Goal: Information Seeking & Learning: Learn about a topic

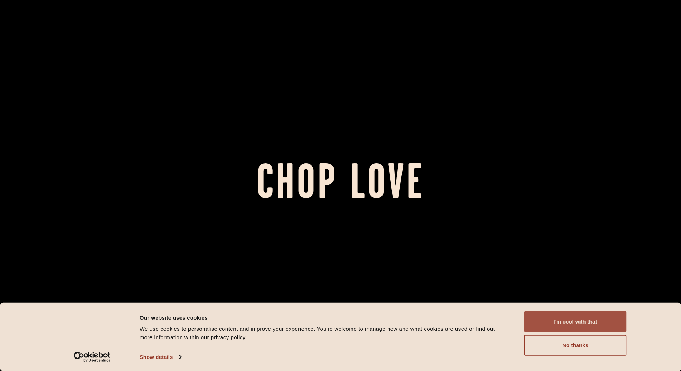
click at [572, 321] on button "I'm cool with that" at bounding box center [575, 322] width 102 height 21
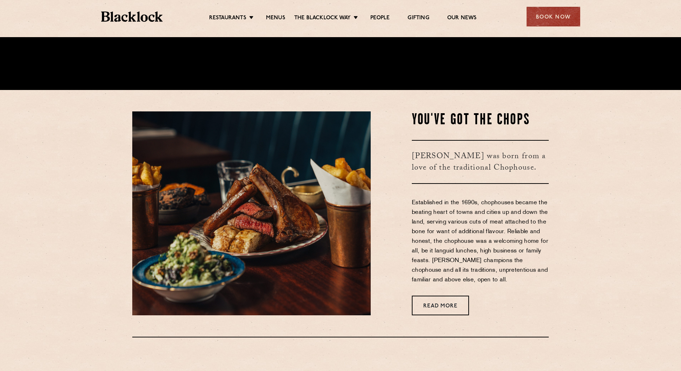
scroll to position [286, 0]
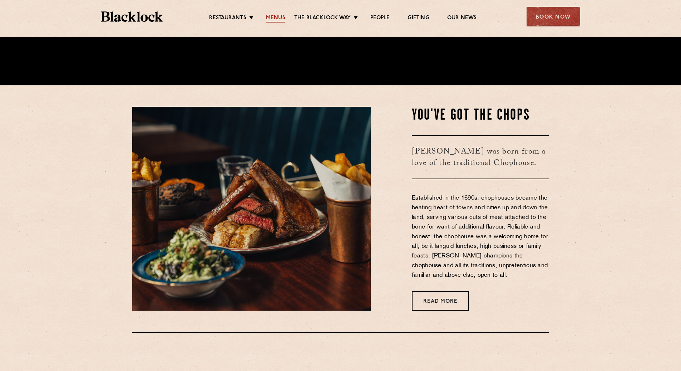
click at [280, 18] on link "Menus" at bounding box center [275, 19] width 19 height 8
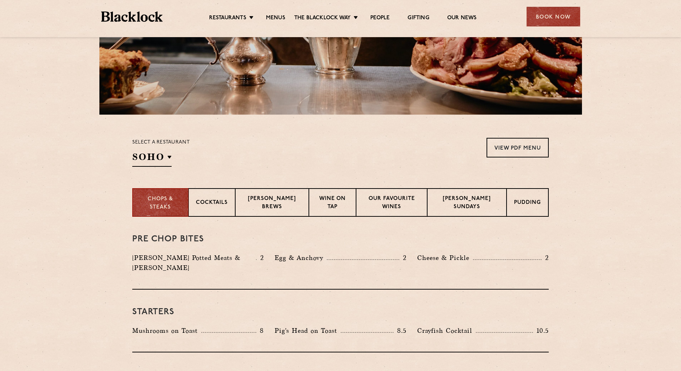
scroll to position [143, 0]
click at [530, 200] on p "Pudding" at bounding box center [527, 203] width 27 height 9
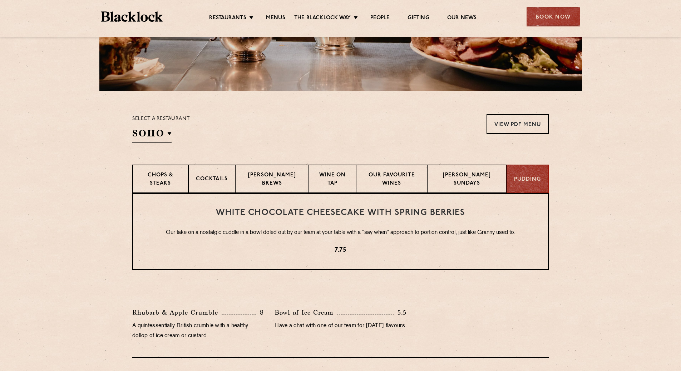
scroll to position [179, 0]
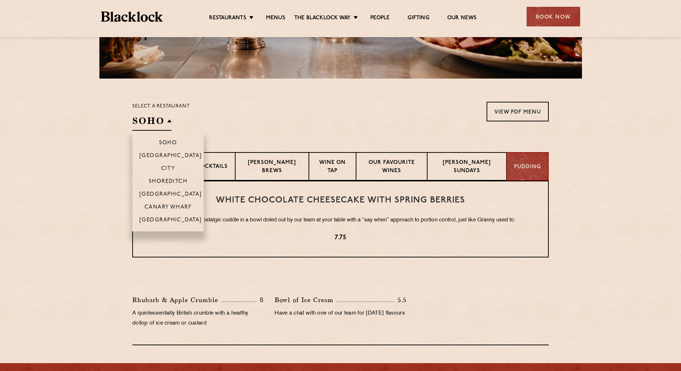
click at [157, 123] on h2 "SOHO" at bounding box center [151, 123] width 39 height 16
click at [175, 156] on p "[GEOGRAPHIC_DATA]" at bounding box center [170, 156] width 63 height 7
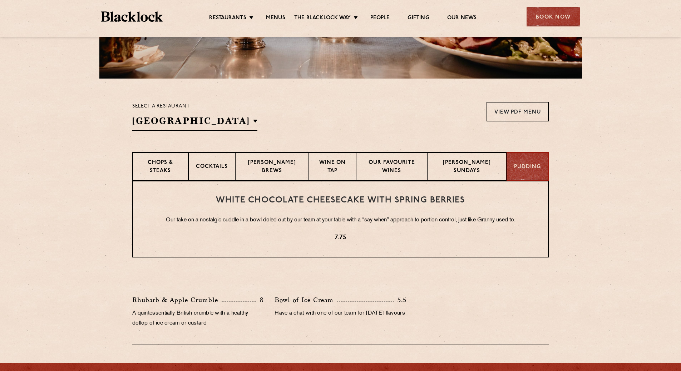
scroll to position [133, 0]
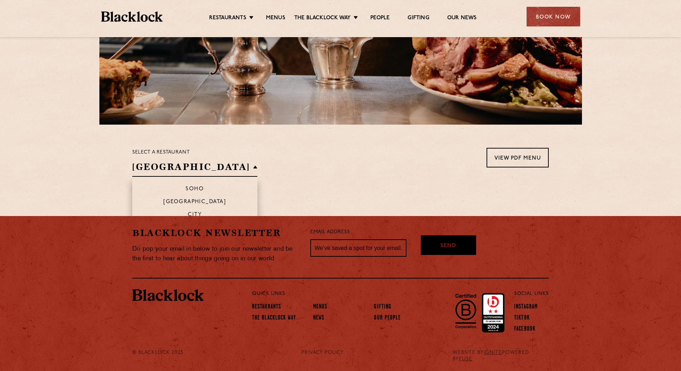
click at [179, 167] on h2 "[GEOGRAPHIC_DATA]" at bounding box center [194, 169] width 125 height 16
click at [188, 214] on p "City" at bounding box center [195, 215] width 14 height 7
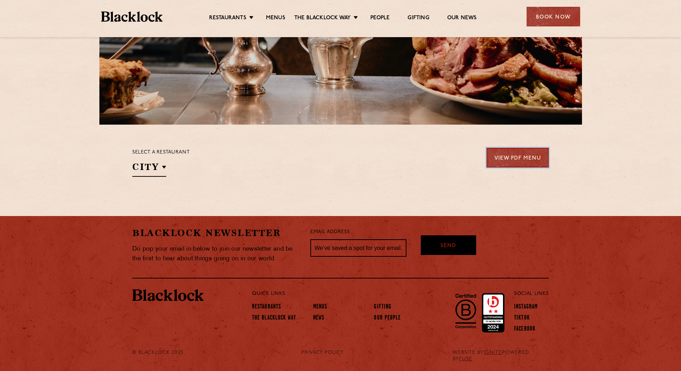
click at [511, 160] on link "View PDF Menu" at bounding box center [517, 158] width 62 height 20
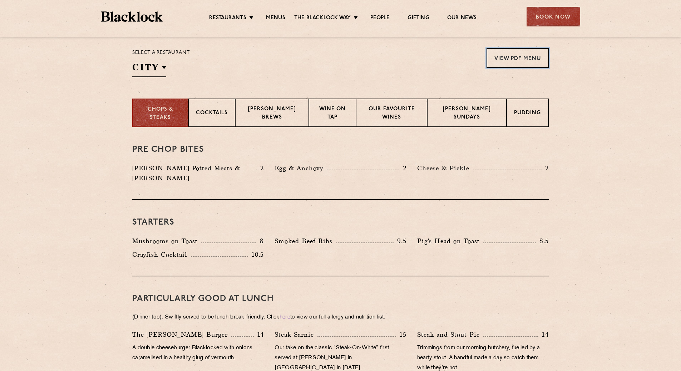
scroll to position [240, 0]
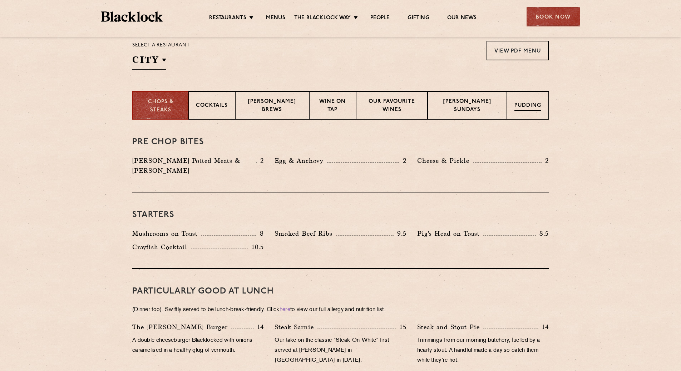
click at [543, 101] on div "Pudding" at bounding box center [528, 105] width 42 height 29
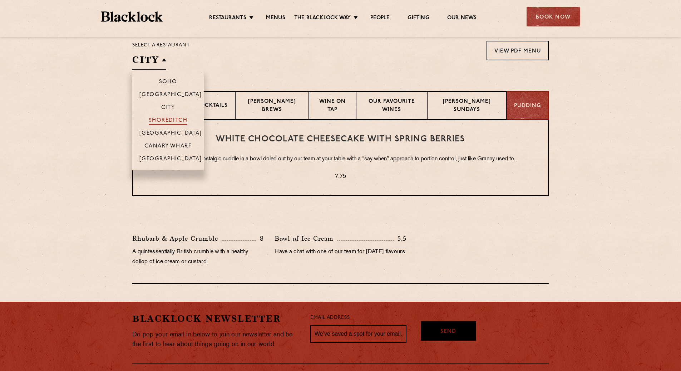
click at [176, 121] on p "Shoreditch" at bounding box center [168, 121] width 39 height 7
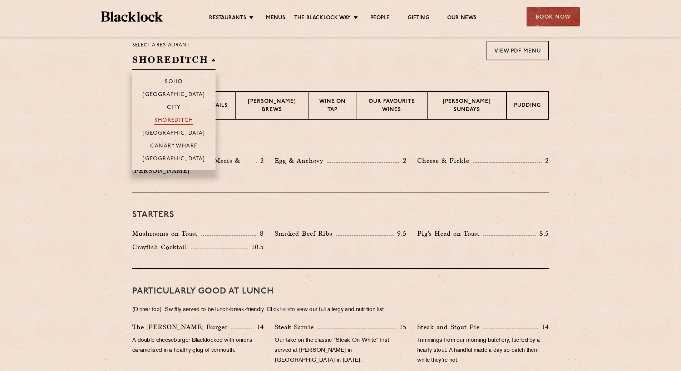
click at [176, 121] on p "Shoreditch" at bounding box center [173, 121] width 39 height 7
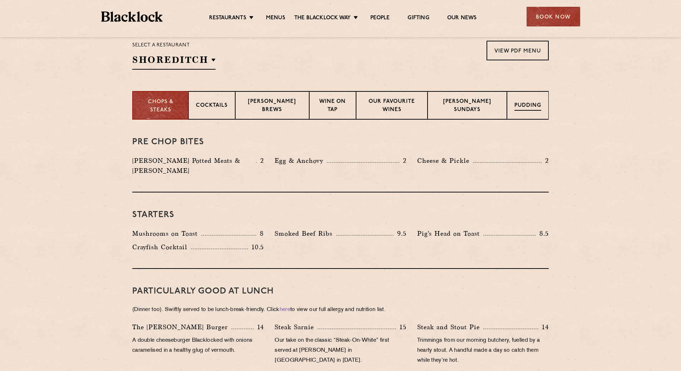
click at [536, 117] on div "Pudding" at bounding box center [528, 105] width 42 height 29
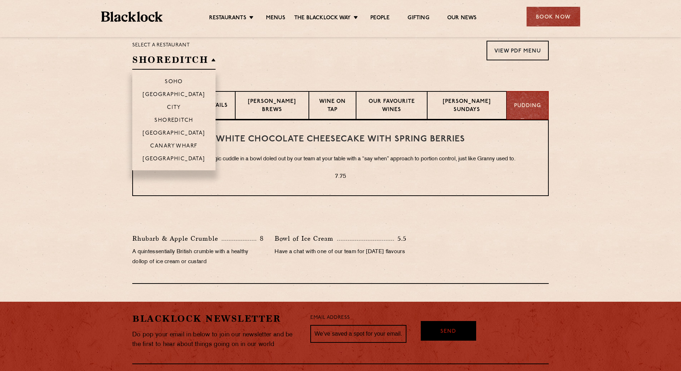
click at [179, 108] on p "City" at bounding box center [174, 108] width 14 height 7
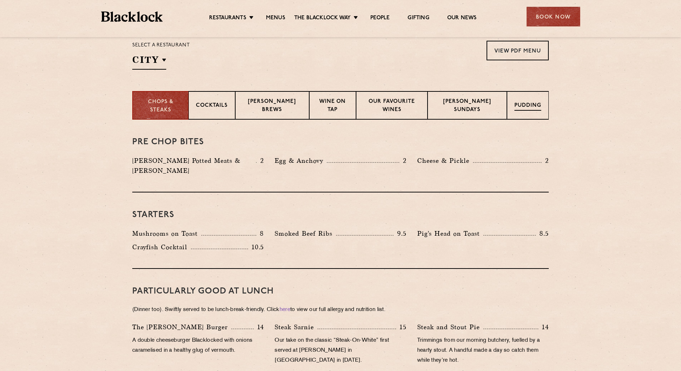
click at [541, 109] on div "Pudding" at bounding box center [528, 105] width 42 height 29
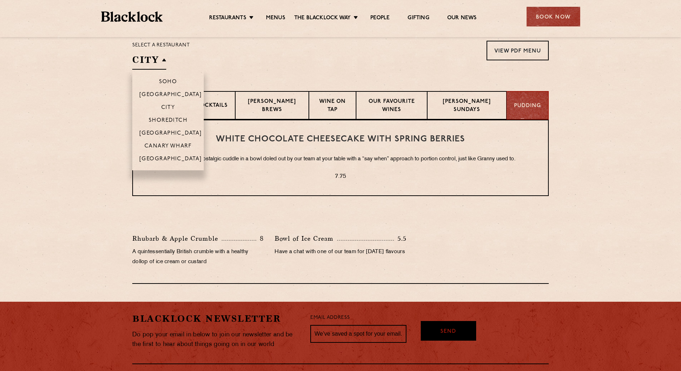
click at [159, 61] on h2 "City" at bounding box center [149, 62] width 34 height 16
click at [192, 134] on p "[GEOGRAPHIC_DATA]" at bounding box center [170, 133] width 63 height 7
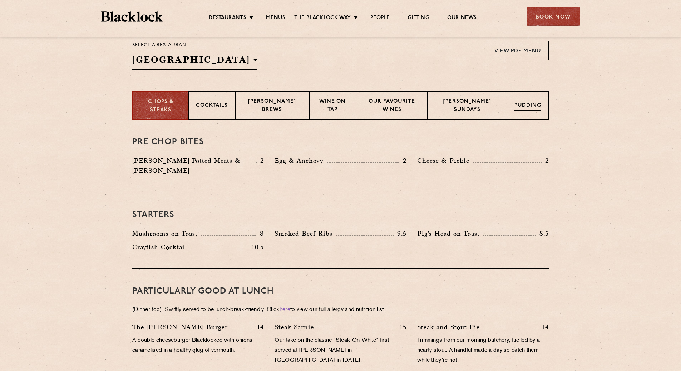
click at [544, 108] on div "Pudding" at bounding box center [528, 105] width 42 height 29
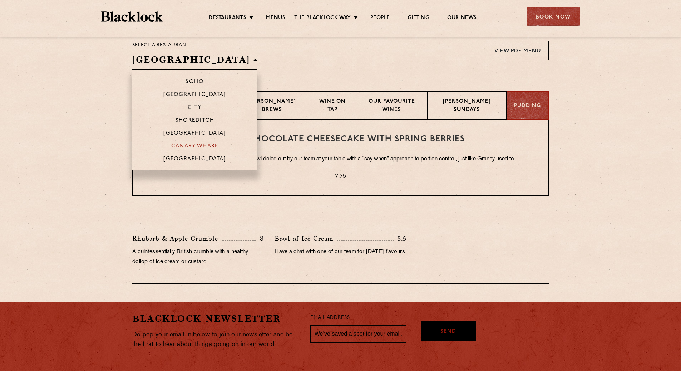
click at [194, 144] on p "Canary Wharf" at bounding box center [194, 146] width 47 height 7
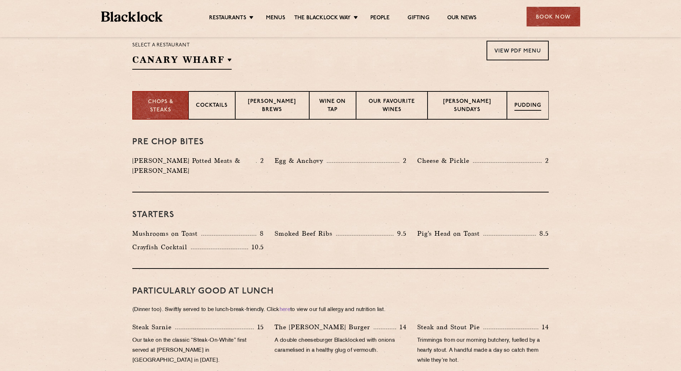
click at [523, 104] on p "Pudding" at bounding box center [527, 106] width 27 height 9
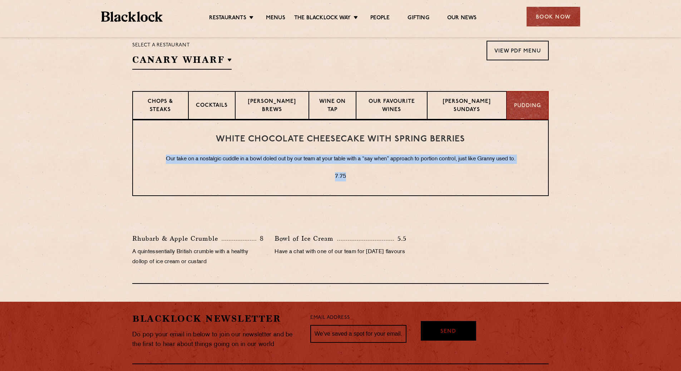
drag, startPoint x: 163, startPoint y: 160, endPoint x: 481, endPoint y: 170, distance: 318.5
click at [481, 169] on div "White Chocolate Cheesecake with Spring Berries Our take on a nostalgic cuddle i…" at bounding box center [340, 158] width 416 height 76
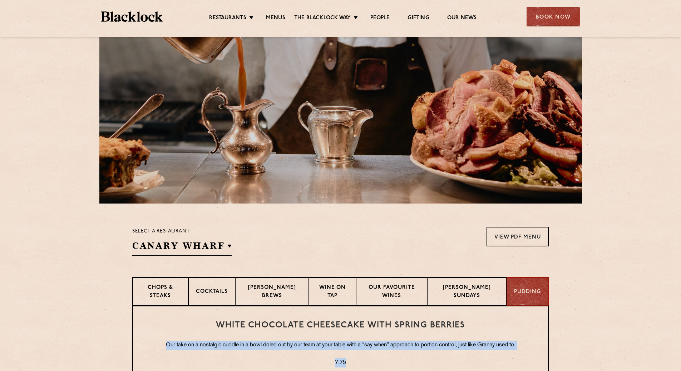
scroll to position [0, 0]
